Goal: Information Seeking & Learning: Learn about a topic

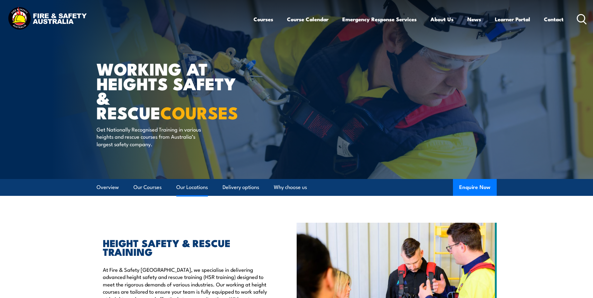
click at [183, 189] on link "Our Locations" at bounding box center [192, 187] width 32 height 17
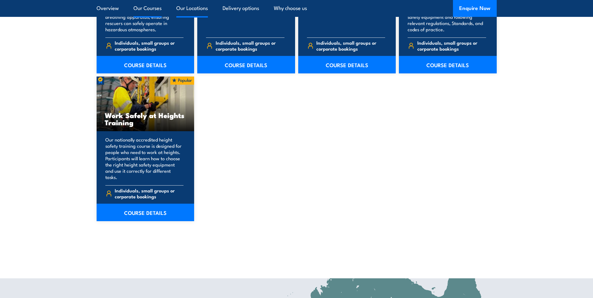
scroll to position [1010, 0]
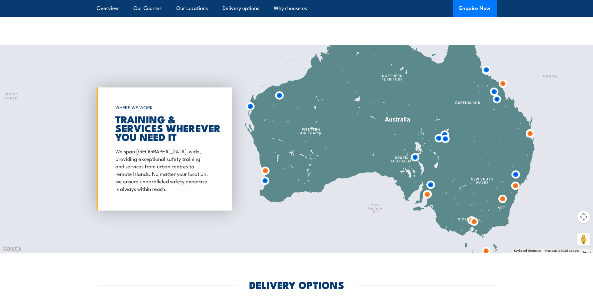
click at [529, 129] on img at bounding box center [530, 133] width 17 height 17
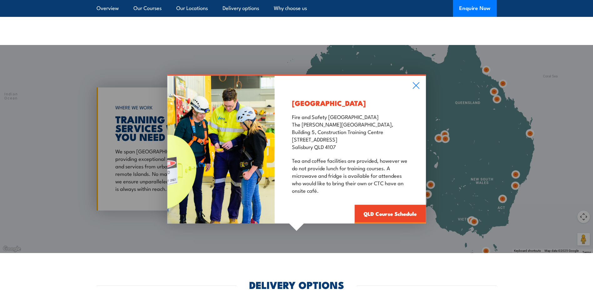
click at [420, 78] on div "[GEOGRAPHIC_DATA] Fire and Safety [GEOGRAPHIC_DATA] [GEOGRAPHIC_DATA][PERSON_NA…" at bounding box center [350, 150] width 151 height 148
click at [416, 82] on icon at bounding box center [416, 85] width 7 height 7
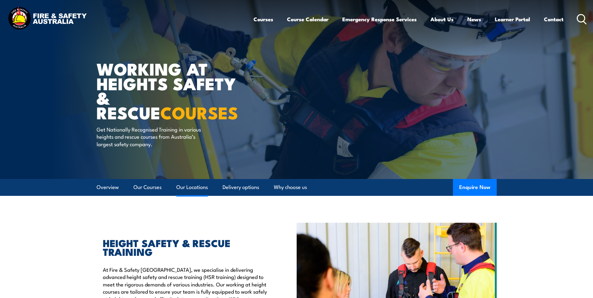
click at [196, 185] on link "Our Locations" at bounding box center [192, 187] width 32 height 17
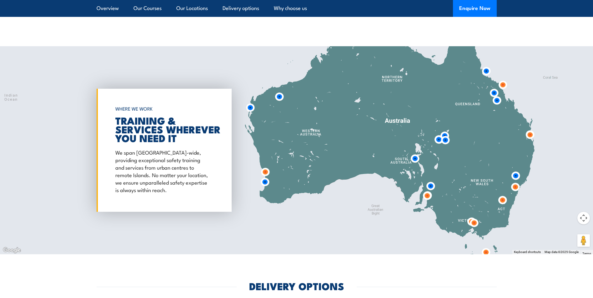
scroll to position [1010, 0]
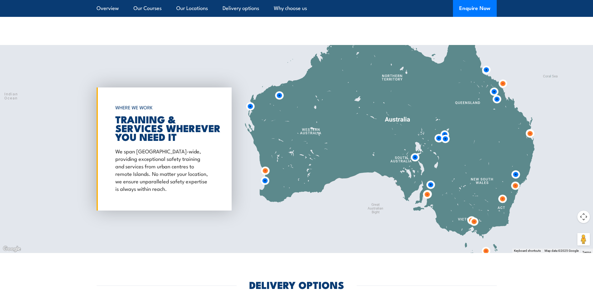
click at [534, 128] on img at bounding box center [530, 133] width 17 height 17
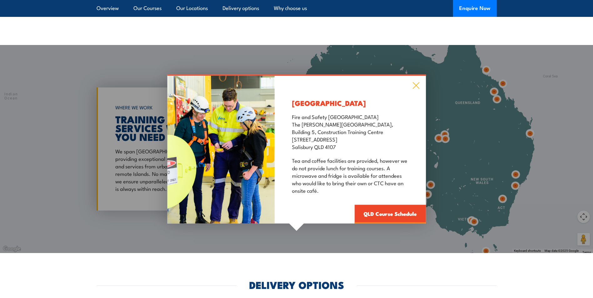
click at [415, 82] on icon at bounding box center [416, 85] width 7 height 7
